Goal: Transaction & Acquisition: Download file/media

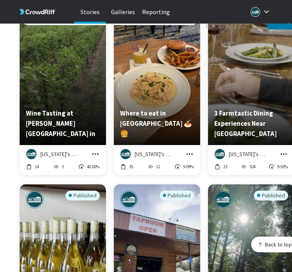
scroll to position [4749, 0]
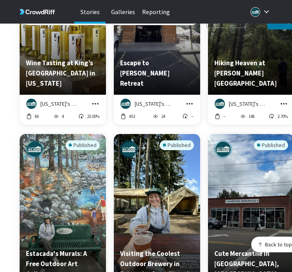
click at [96, 100] on icon "grid" at bounding box center [96, 104] width 8 height 8
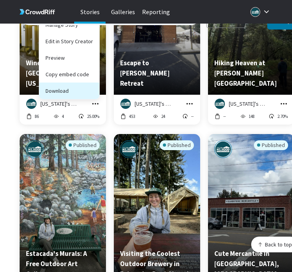
click at [91, 86] on button "Download" at bounding box center [69, 91] width 60 height 17
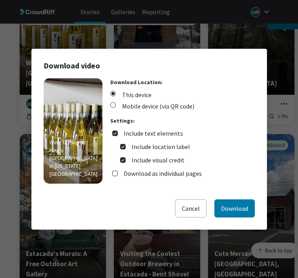
click at [226, 198] on div "Wine Tasting at King’s Raven Winery in [US_STATE][GEOGRAPHIC_DATA] Download Loc…" at bounding box center [149, 138] width 211 height 121
click at [225, 207] on button "Download" at bounding box center [235, 208] width 40 height 18
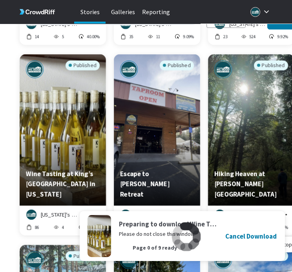
scroll to position [4668, 0]
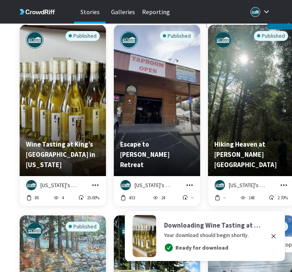
click at [188, 181] on icon "grid" at bounding box center [190, 185] width 8 height 8
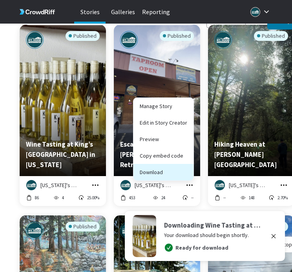
click at [182, 167] on button "Download" at bounding box center [164, 172] width 60 height 17
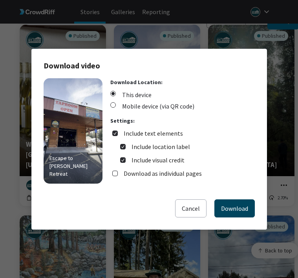
click at [228, 204] on button "Download" at bounding box center [235, 208] width 40 height 18
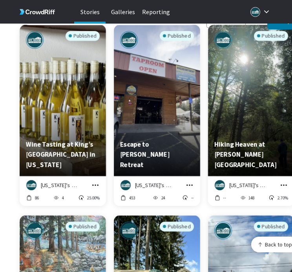
click at [283, 181] on icon "grid" at bounding box center [284, 185] width 8 height 8
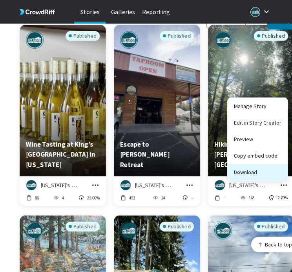
click at [266, 164] on button "Download" at bounding box center [258, 172] width 60 height 17
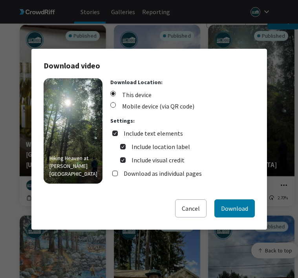
drag, startPoint x: 199, startPoint y: 202, endPoint x: 227, endPoint y: 182, distance: 34.3
click at [227, 182] on div "Download video Hiking Heaven at [PERSON_NAME][GEOGRAPHIC_DATA] Download Locatio…" at bounding box center [149, 139] width 236 height 181
click at [227, 195] on div "Hiking Heaven at [PERSON_NAME][GEOGRAPHIC_DATA] Download Location: This device …" at bounding box center [149, 138] width 211 height 121
click at [227, 203] on button "Download" at bounding box center [235, 208] width 40 height 18
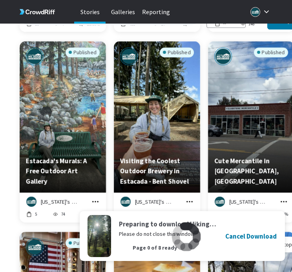
scroll to position [4845, 0]
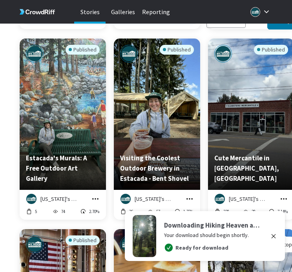
click at [96, 195] on icon "grid" at bounding box center [96, 199] width 8 height 8
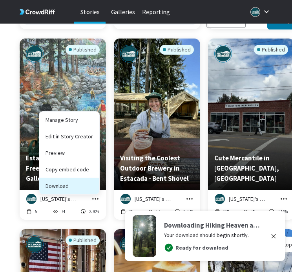
click at [92, 180] on button "Download" at bounding box center [69, 186] width 60 height 17
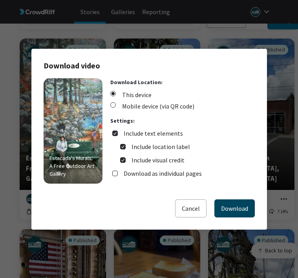
click at [239, 210] on button "Download" at bounding box center [235, 208] width 40 height 18
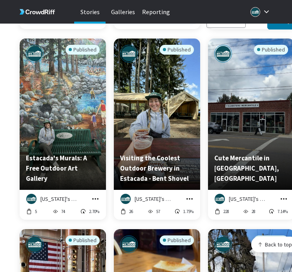
click at [188, 195] on icon "grid" at bounding box center [190, 199] width 8 height 8
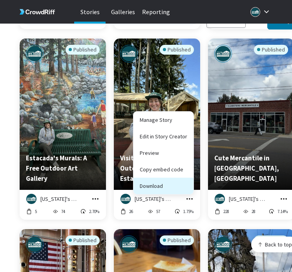
click at [182, 179] on button "Download" at bounding box center [164, 186] width 60 height 17
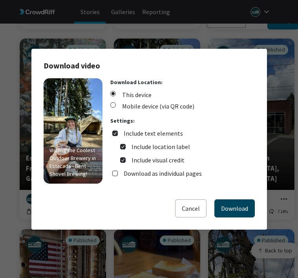
click at [232, 205] on button "Download" at bounding box center [235, 208] width 40 height 18
